Goal: Transaction & Acquisition: Purchase product/service

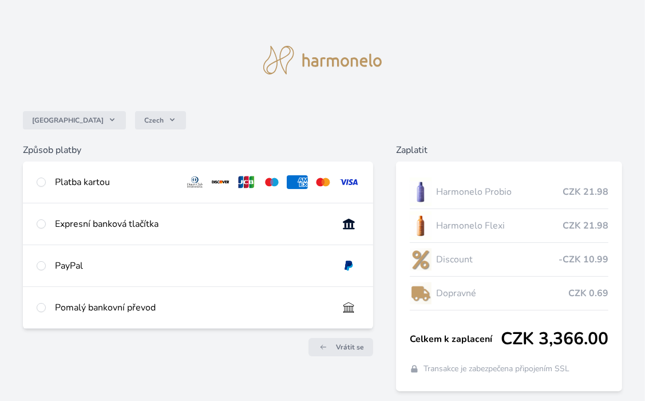
scroll to position [40, 0]
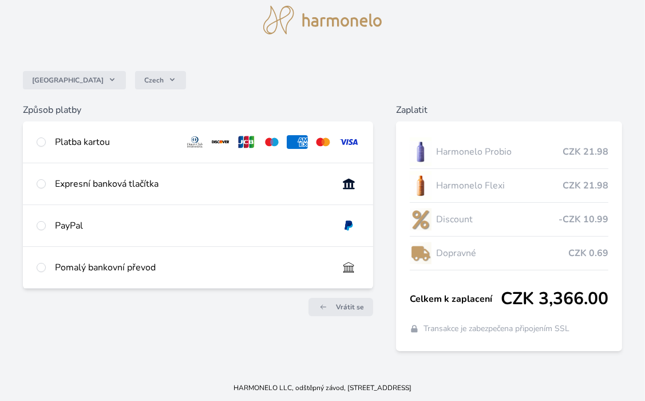
click at [37, 145] on div at bounding box center [41, 142] width 9 height 14
radio input "true"
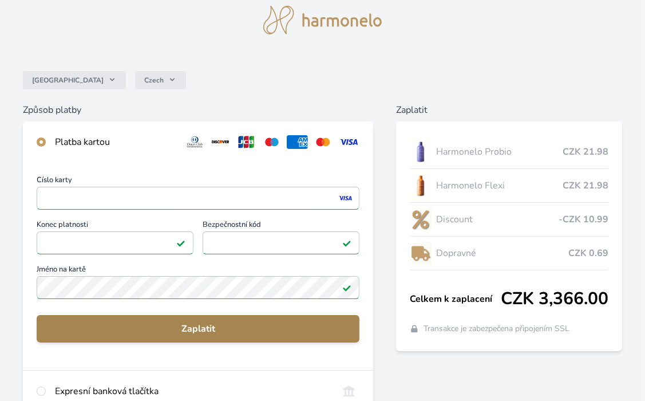
click at [222, 326] on span "Zaplatit" at bounding box center [198, 329] width 304 height 14
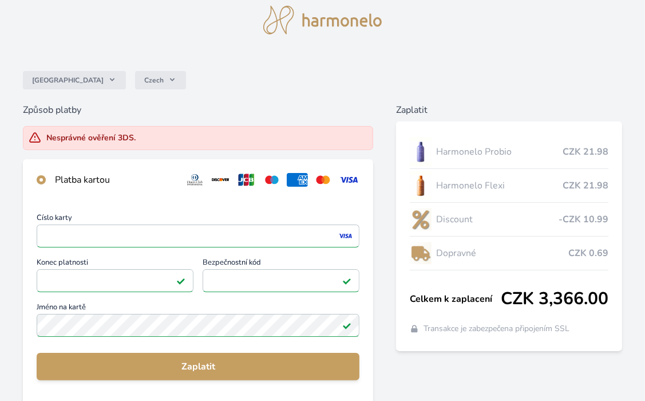
click at [74, 282] on div "Číslo karty <p>Your browser does not support iframes.</p> Konec platnosti <p>Yo…" at bounding box center [198, 276] width 323 height 125
click at [64, 283] on div "Číslo karty <p>Your browser does not support iframes.</p> Konec platnosti <p>Yo…" at bounding box center [198, 276] width 323 height 125
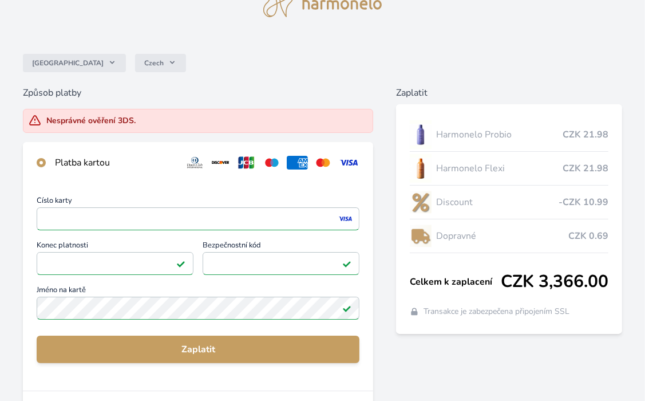
click at [60, 262] on div "Číslo karty <p>Your browser does not support iframes.</p> Konec platnosti <p>Yo…" at bounding box center [198, 259] width 323 height 125
click at [60, 261] on div "Číslo karty <p>Your browser does not support iframes.</p> Konec platnosti <p>Yo…" at bounding box center [198, 259] width 323 height 125
click at [62, 260] on div "Číslo karty <p>Your browser does not support iframes.</p> Konec platnosti <p>Yo…" at bounding box center [198, 259] width 323 height 125
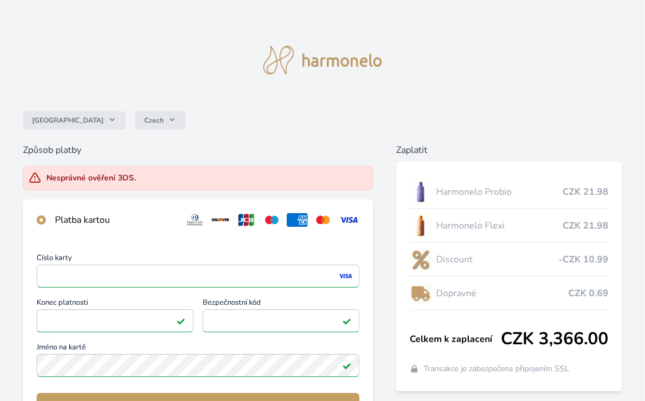
click at [57, 147] on h6 "Způsob platby" at bounding box center [198, 150] width 350 height 14
click at [40, 221] on input "radio" at bounding box center [41, 219] width 9 height 9
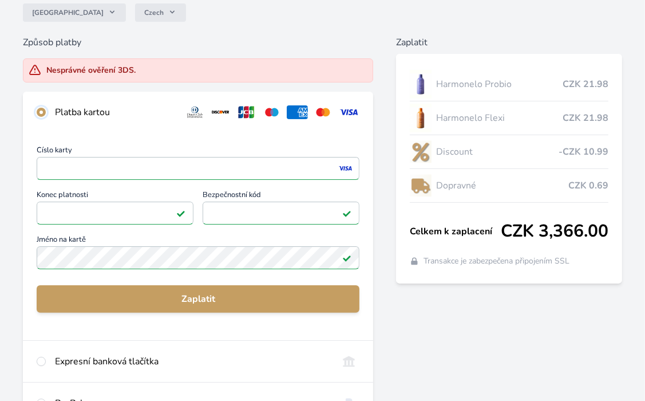
scroll to position [114, 0]
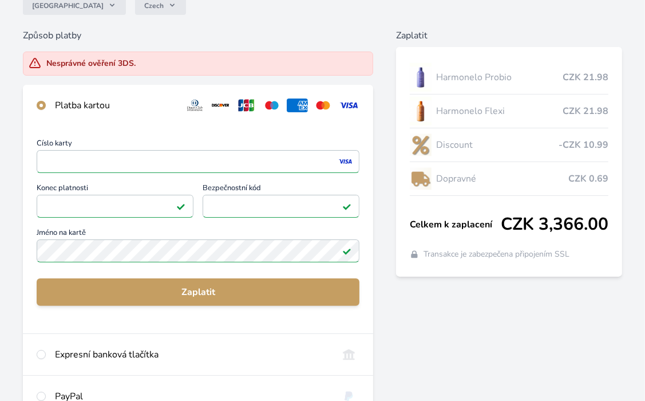
click at [93, 206] on div "Číslo karty <p>Your browser does not support iframes.</p> Konec platnosti <p>Yo…" at bounding box center [198, 202] width 323 height 125
click at [56, 206] on div "Číslo karty <p>Your browser does not support iframes.</p> Konec platnosti <p>Yo…" at bounding box center [198, 202] width 323 height 125
click at [61, 205] on div "Číslo karty <p>Your browser does not support iframes.</p> Konec platnosti <p>Yo…" at bounding box center [198, 202] width 323 height 125
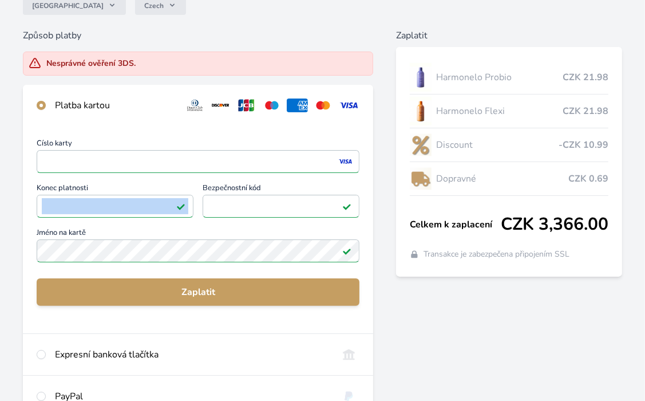
click at [61, 205] on div "Číslo karty <p>Your browser does not support iframes.</p> Konec platnosti <p>Yo…" at bounding box center [198, 202] width 323 height 125
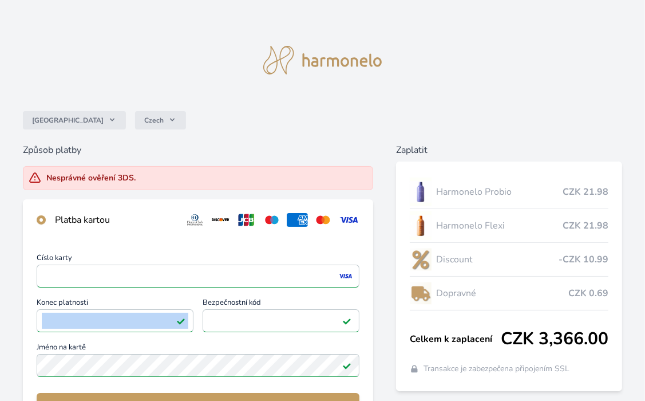
scroll to position [229, 0]
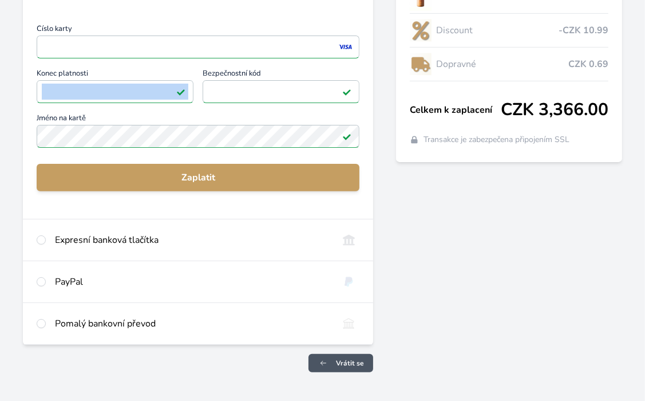
click at [346, 365] on span "Vrátit se" at bounding box center [350, 362] width 28 height 9
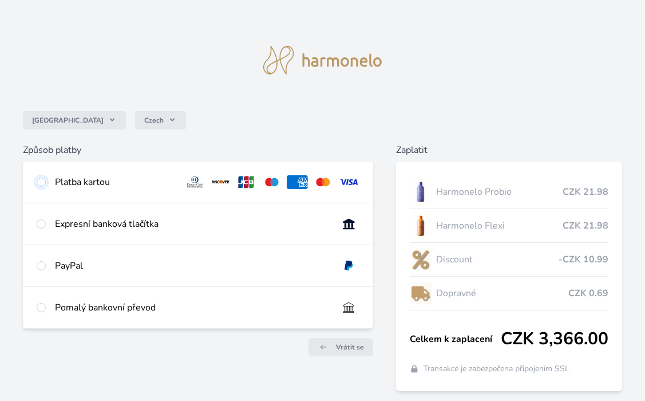
click at [41, 184] on input "radio" at bounding box center [41, 181] width 9 height 9
radio input "true"
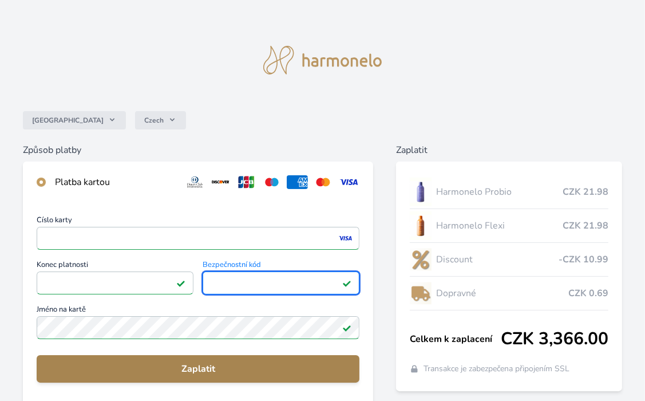
click at [217, 362] on span "Zaplatit" at bounding box center [198, 369] width 304 height 14
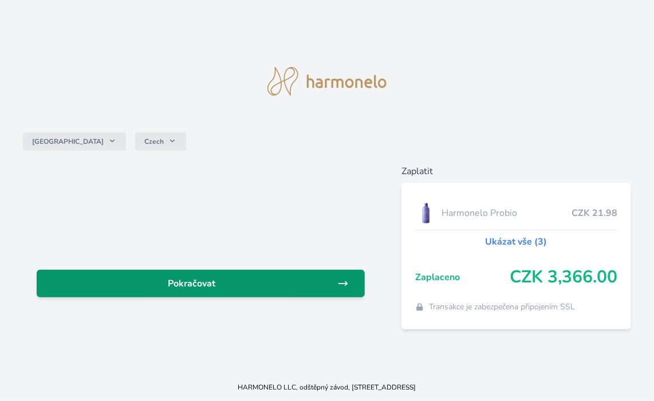
click at [180, 284] on span "Pokračovat" at bounding box center [191, 283] width 291 height 14
